Goal: Connect with others: Connect with others

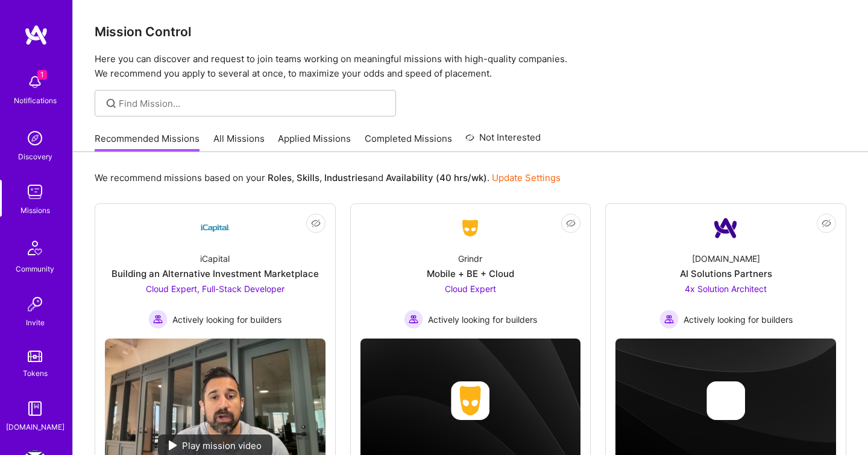
click at [30, 89] on img at bounding box center [35, 82] width 24 height 24
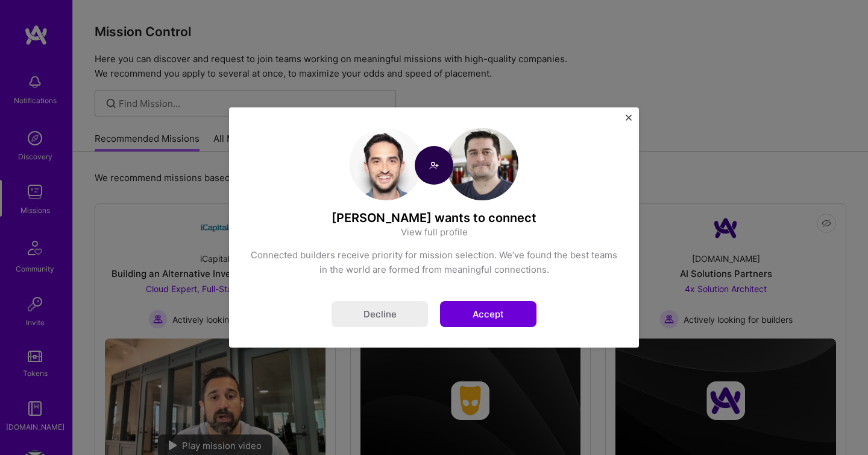
click at [516, 312] on button "Accept" at bounding box center [488, 314] width 96 height 26
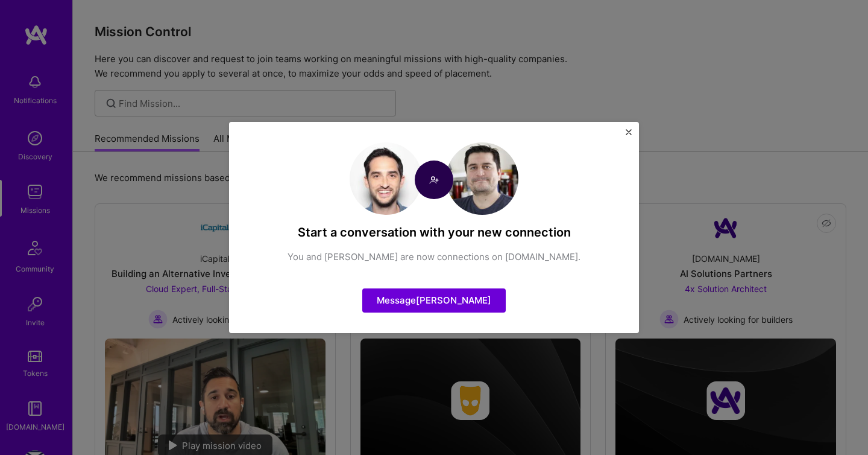
click at [633, 128] on div "Start a conversation with your new connection You and [PERSON_NAME] are now con…" at bounding box center [434, 227] width 410 height 211
click at [628, 128] on div "Start a conversation with your new connection You and [PERSON_NAME] are now con…" at bounding box center [434, 227] width 410 height 211
click at [628, 129] on img "Close" at bounding box center [629, 132] width 6 height 6
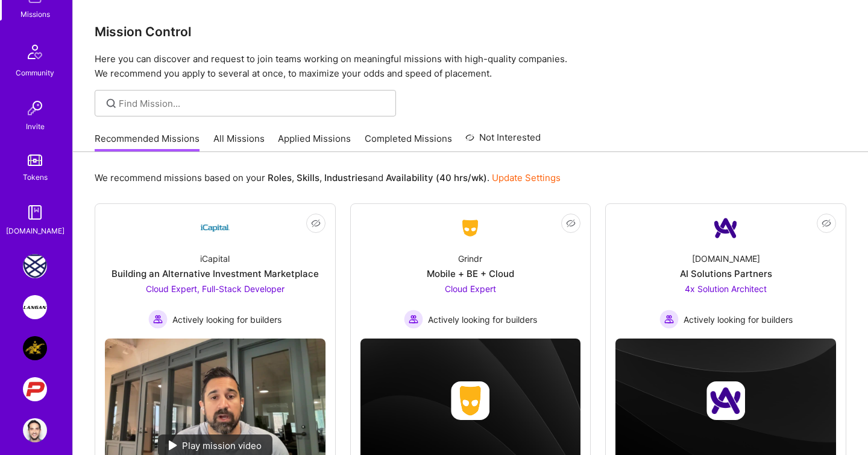
scroll to position [207, 0]
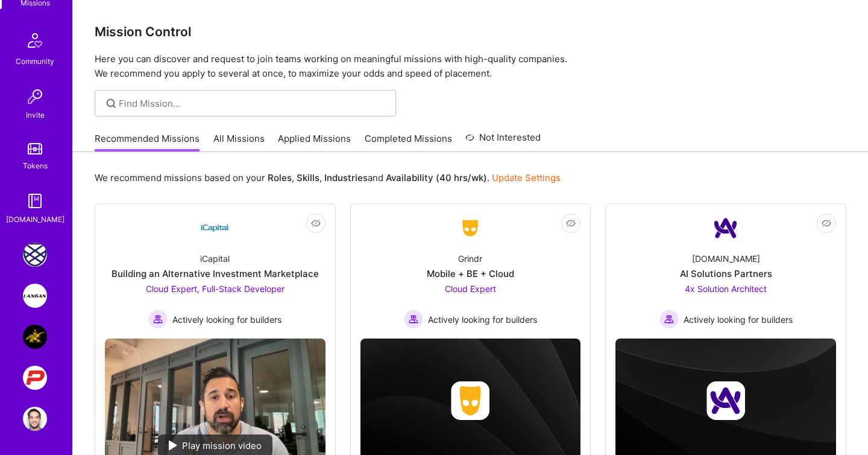
click at [36, 298] on img at bounding box center [35, 295] width 24 height 24
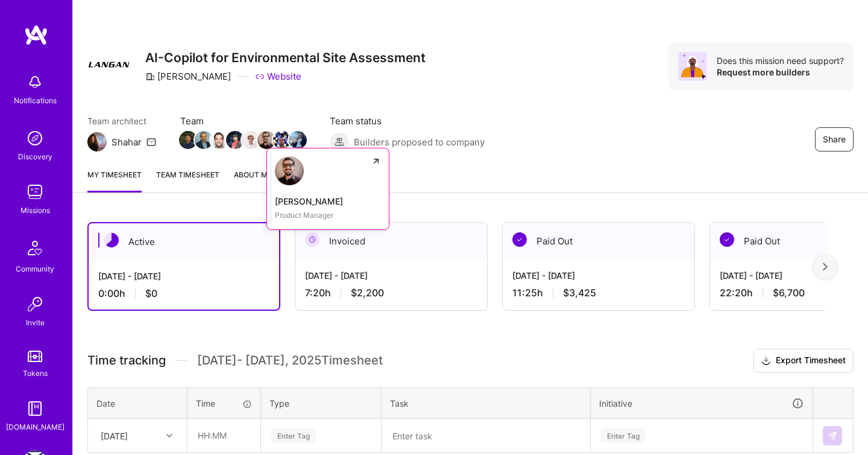
click at [266, 139] on img at bounding box center [266, 140] width 18 height 18
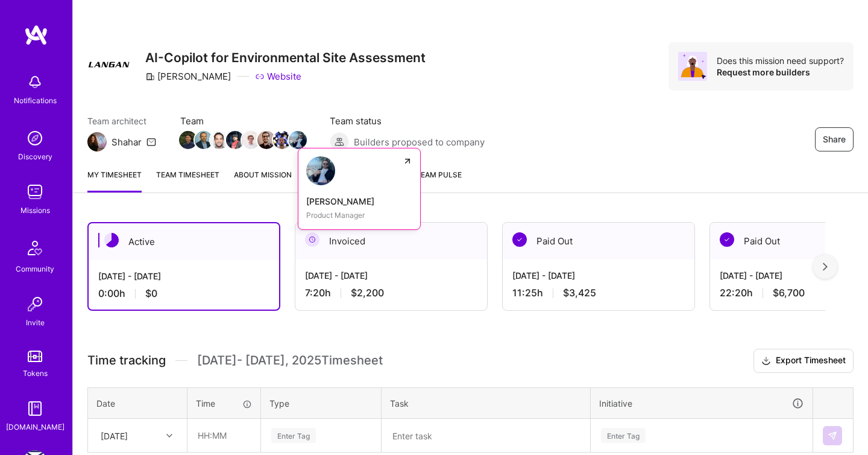
click at [296, 147] on img at bounding box center [298, 140] width 18 height 18
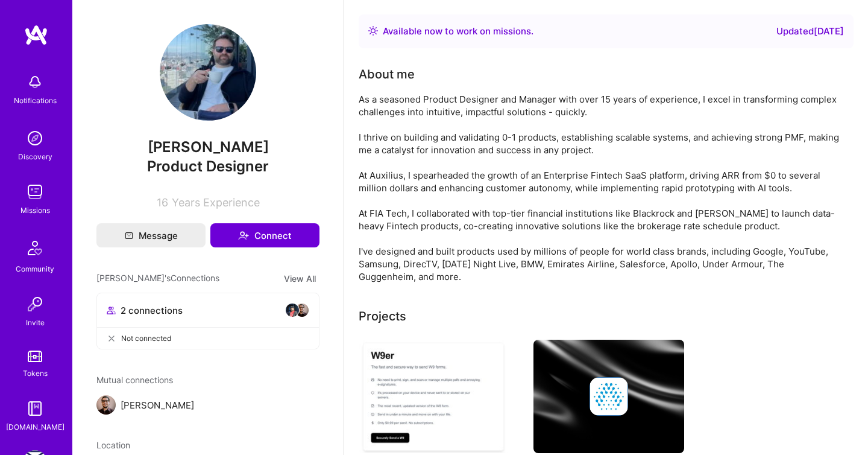
click at [227, 80] on img at bounding box center [208, 72] width 96 height 96
